Goal: Navigation & Orientation: Find specific page/section

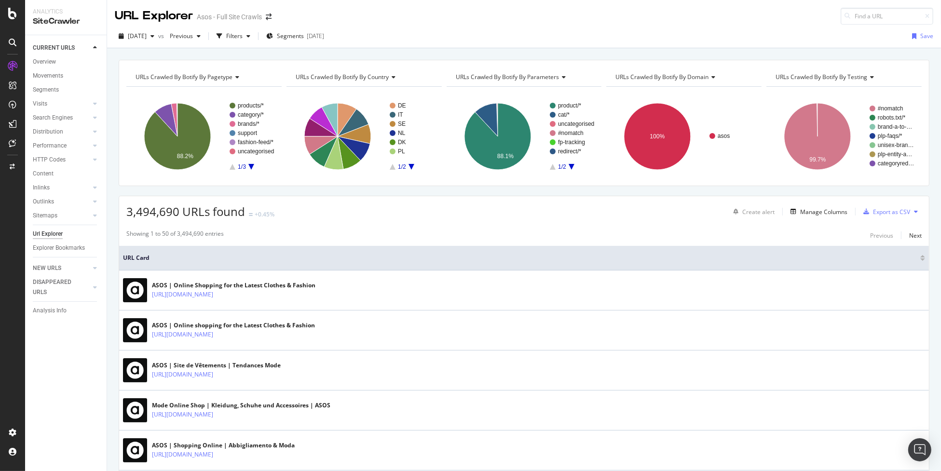
drag, startPoint x: 49, startPoint y: 62, endPoint x: 75, endPoint y: 4, distance: 63.2
click at [49, 62] on div "Overview" at bounding box center [44, 62] width 23 height 10
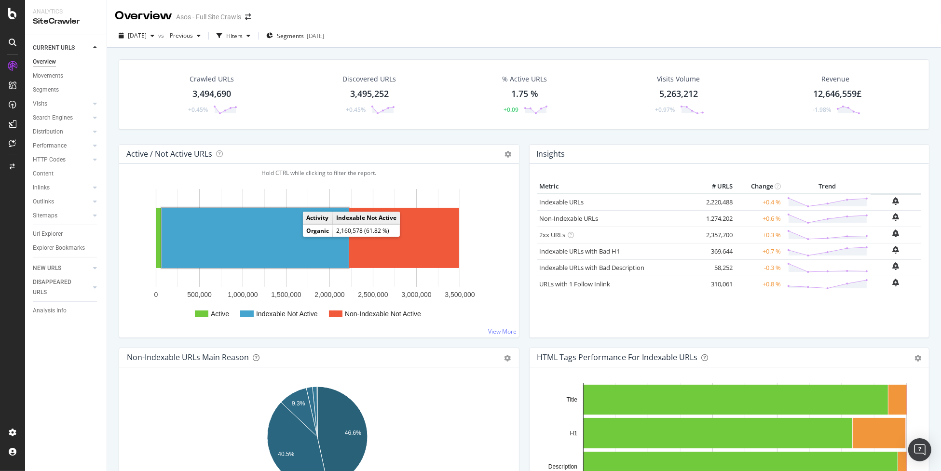
scroll to position [48, 0]
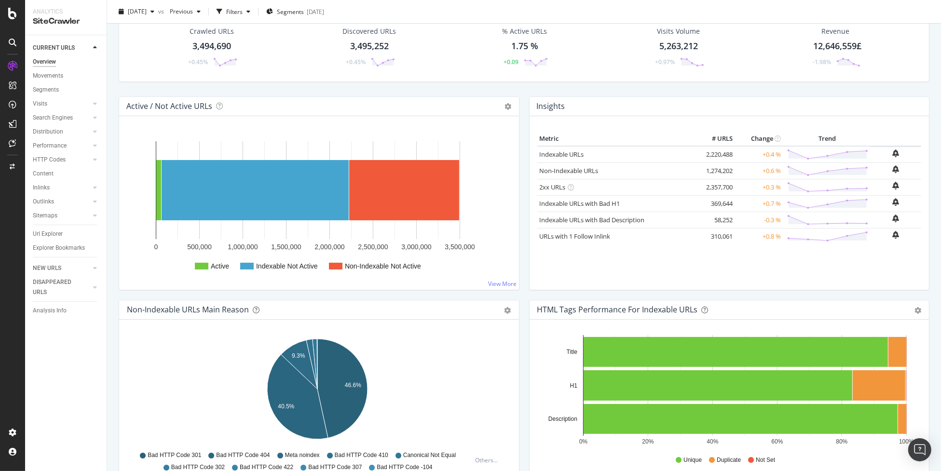
click at [39, 230] on div "Url Explorer" at bounding box center [48, 234] width 30 height 10
